Goal: Information Seeking & Learning: Find contact information

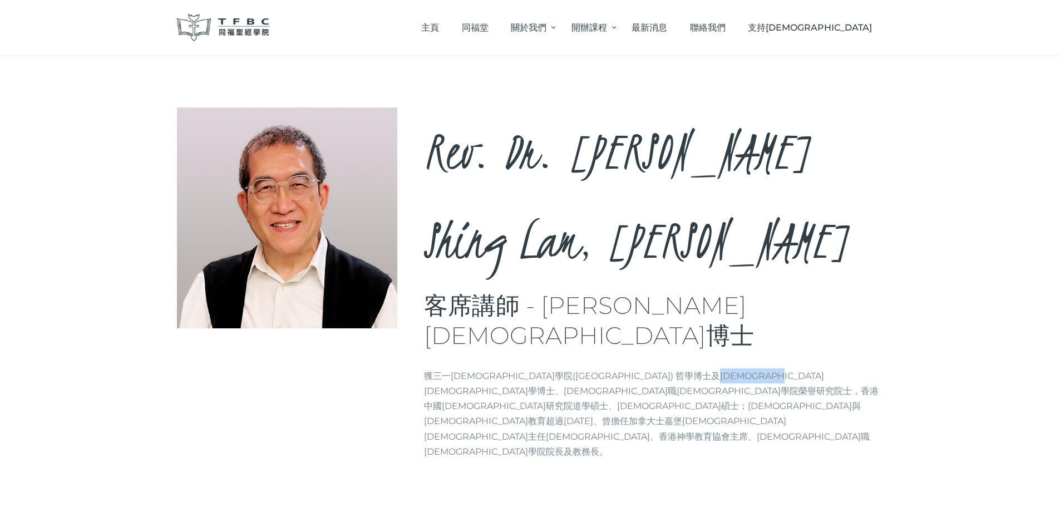
drag, startPoint x: 705, startPoint y: 255, endPoint x: 795, endPoint y: 255, distance: 89.6
click at [795, 368] on p "獲三一[DEMOGRAPHIC_DATA]學院([GEOGRAPHIC_DATA]) 哲學博士及[DEMOGRAPHIC_DATA][DEMOGRAPHIC_…" at bounding box center [654, 413] width 460 height 91
click at [534, 368] on p "獲三一神學院(Trinity Theological Seminary) 哲學博士及教牧學博士、牧職神學院榮譽研究院士，香港中國神學研究院道學碩士、神學碩士；…" at bounding box center [654, 413] width 460 height 91
drag, startPoint x: 448, startPoint y: 291, endPoint x: 546, endPoint y: 288, distance: 98.6
click at [548, 368] on p "獲三一神學院(Trinity Theological Seminary) 哲學博士及教牧學博士、牧職神學院榮譽研究院士，香港中國神學研究院道學碩士、神學碩士；…" at bounding box center [654, 413] width 460 height 91
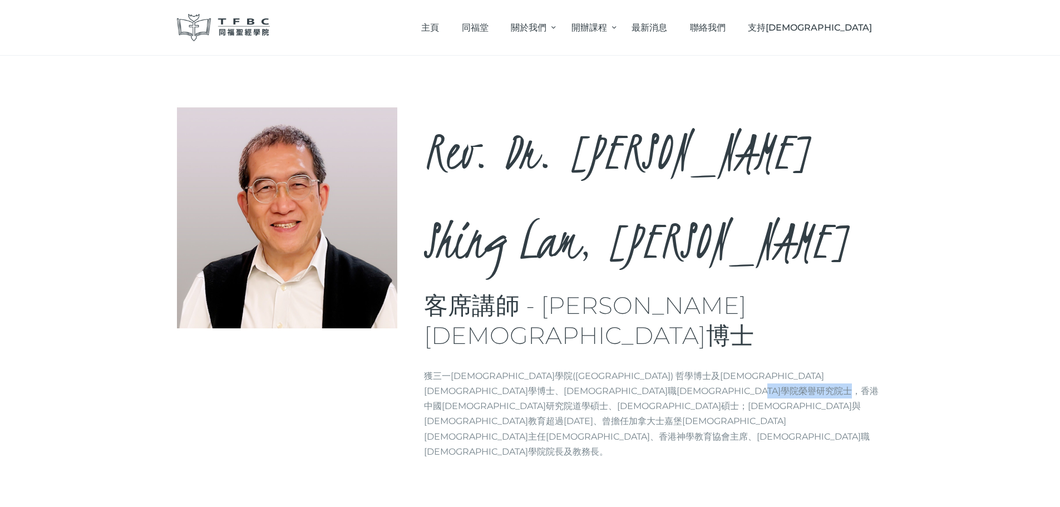
click at [515, 368] on p "獲三一神學院(Trinity Theological Seminary) 哲學博士及教牧學博士、牧職神學院榮譽研究院士，香港中國神學研究院道學碩士、神學碩士；…" at bounding box center [654, 413] width 460 height 91
drag, startPoint x: 450, startPoint y: 286, endPoint x: 494, endPoint y: 287, distance: 44.0
click at [494, 368] on p "獲三一神學院(Trinity Theological Seminary) 哲學博士及教牧學博士、牧職神學院榮譽研究院士，香港中國神學研究院道學碩士、神學碩士；…" at bounding box center [654, 413] width 460 height 91
copy p "牧職神學院"
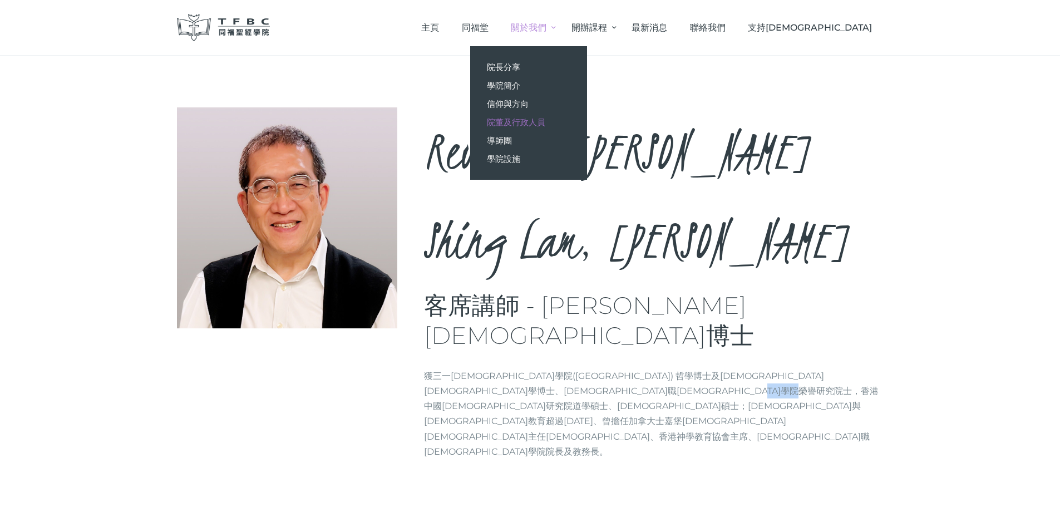
click at [546, 124] on span "院董及行政人員" at bounding box center [516, 122] width 58 height 11
